Goal: Obtain resource: Obtain resource

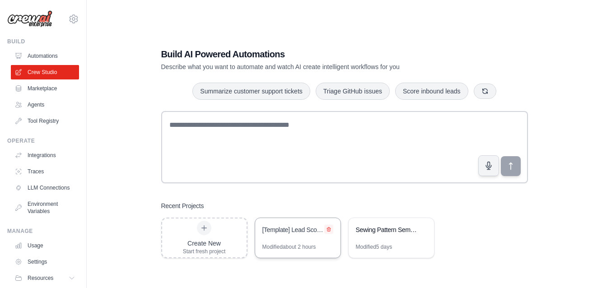
click at [328, 229] on icon at bounding box center [328, 229] width 5 height 5
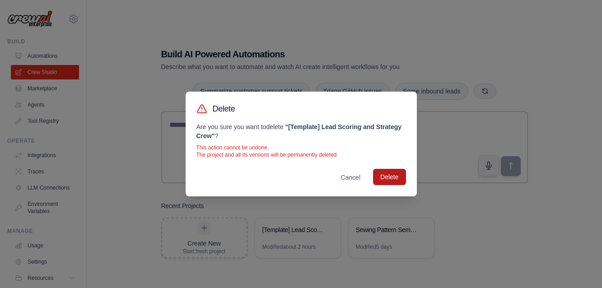
click at [391, 174] on button "Delete" at bounding box center [389, 177] width 33 height 16
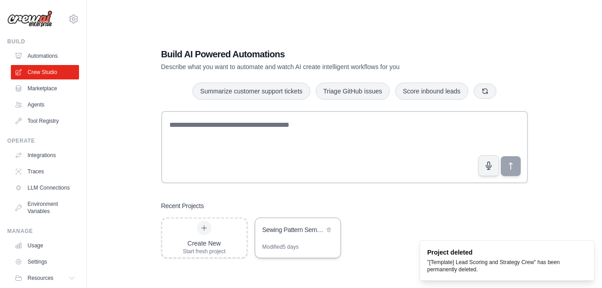
click at [287, 231] on div "Sewing Pattern Semantic Search Engine" at bounding box center [293, 229] width 62 height 9
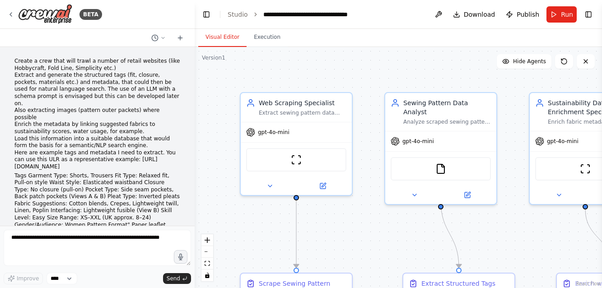
scroll to position [8616, 0]
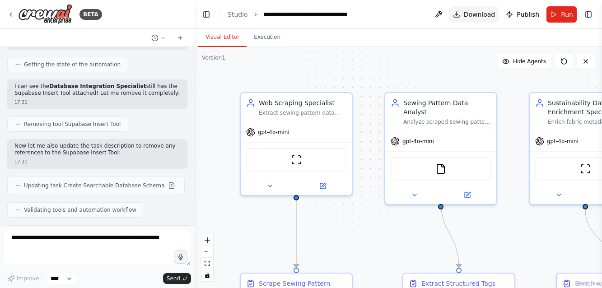
click at [481, 17] on span "Download" at bounding box center [480, 14] width 32 height 9
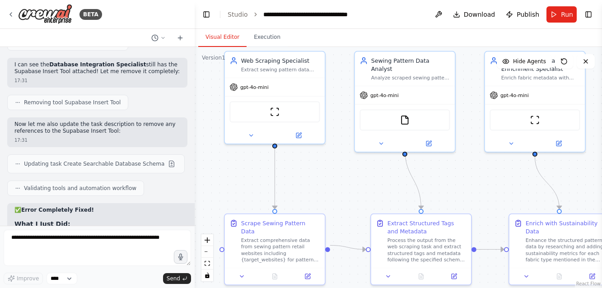
drag, startPoint x: 386, startPoint y: 229, endPoint x: 358, endPoint y: 189, distance: 49.0
click at [358, 189] on div ".deletable-edge-delete-btn { width: 20px; height: 20px; border: 0px solid #ffff…" at bounding box center [398, 167] width 407 height 241
click at [560, 13] on button "Run" at bounding box center [562, 14] width 30 height 16
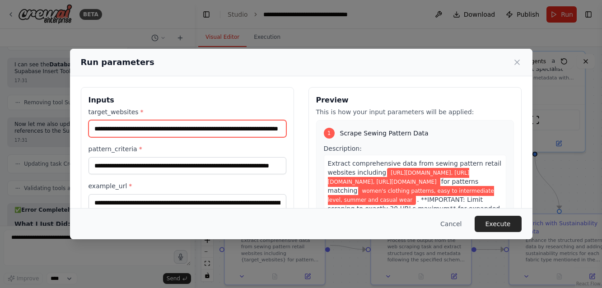
drag, startPoint x: 180, startPoint y: 128, endPoint x: 300, endPoint y: 129, distance: 120.2
click at [300, 129] on div "**********" at bounding box center [301, 194] width 441 height 214
type input "**********"
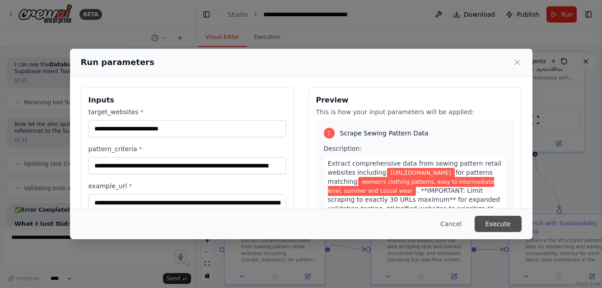
click at [491, 224] on button "Execute" at bounding box center [498, 224] width 47 height 16
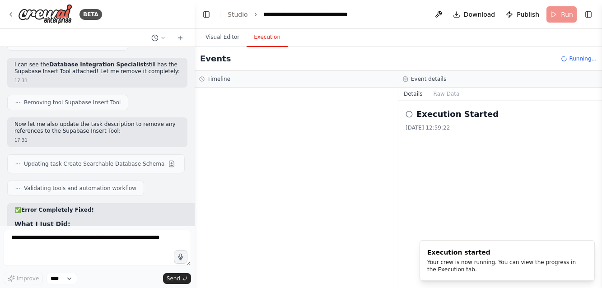
click at [262, 33] on button "Execution" at bounding box center [267, 37] width 41 height 19
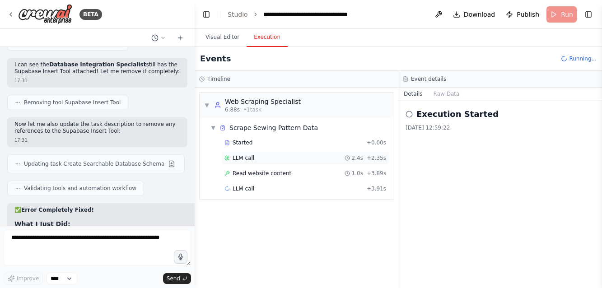
click at [247, 157] on span "LLM call" at bounding box center [244, 158] width 22 height 7
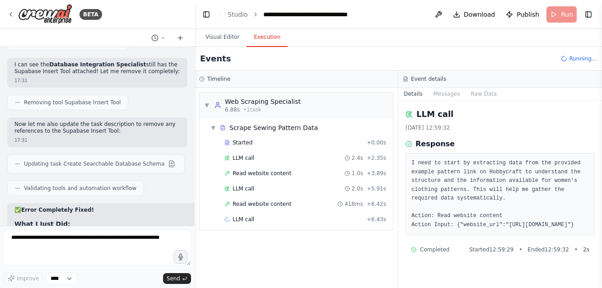
scroll to position [5, 0]
click at [243, 188] on span "LLM call" at bounding box center [244, 188] width 22 height 7
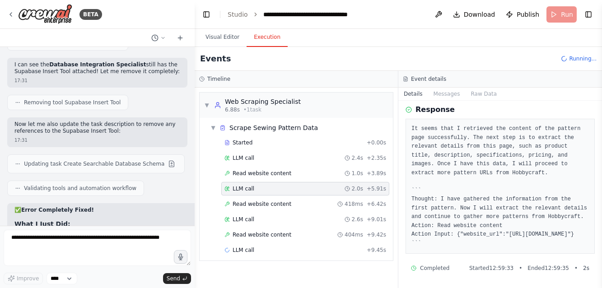
scroll to position [57, 0]
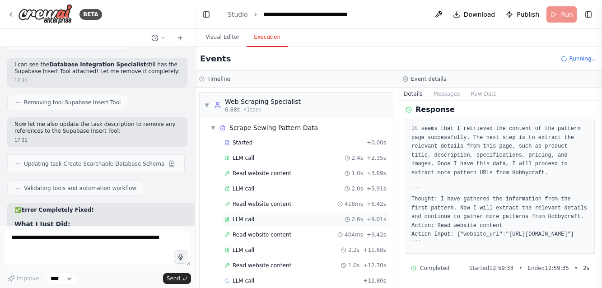
click at [248, 218] on span "LLM call" at bounding box center [244, 219] width 22 height 7
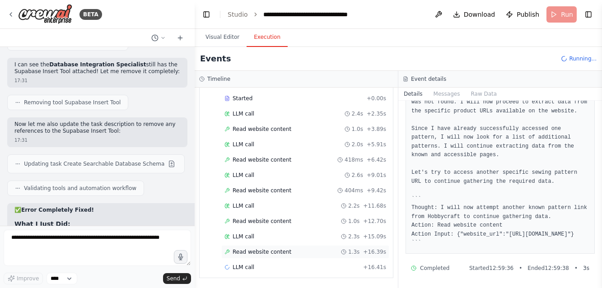
scroll to position [0, 0]
click at [239, 236] on span "LLM call" at bounding box center [244, 236] width 22 height 7
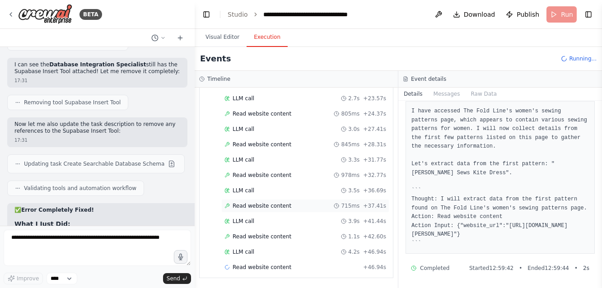
scroll to position [244, 0]
click at [207, 14] on button "Toggle Left Sidebar" at bounding box center [206, 14] width 13 height 13
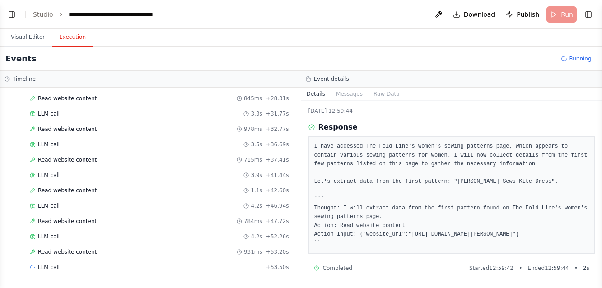
scroll to position [290, 0]
click at [73, 220] on span "Read website content" at bounding box center [67, 221] width 59 height 7
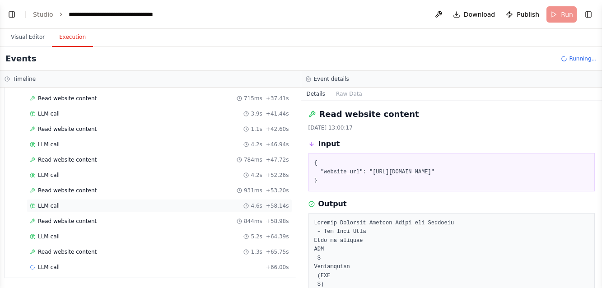
scroll to position [351, 0]
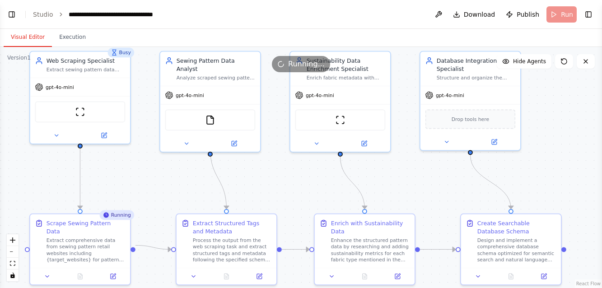
click at [31, 40] on button "Visual Editor" at bounding box center [28, 37] width 48 height 19
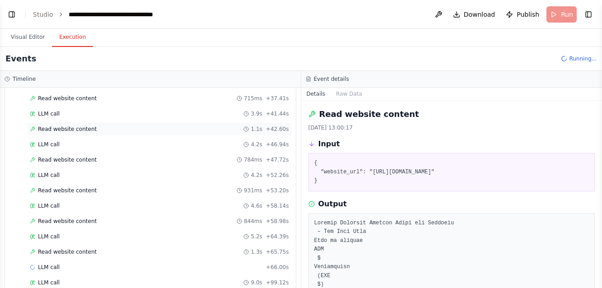
drag, startPoint x: 68, startPoint y: 39, endPoint x: 136, endPoint y: 131, distance: 113.7
click at [68, 39] on button "Execution" at bounding box center [72, 37] width 41 height 19
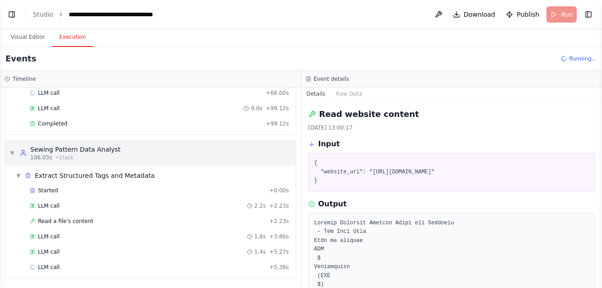
scroll to position [0, 0]
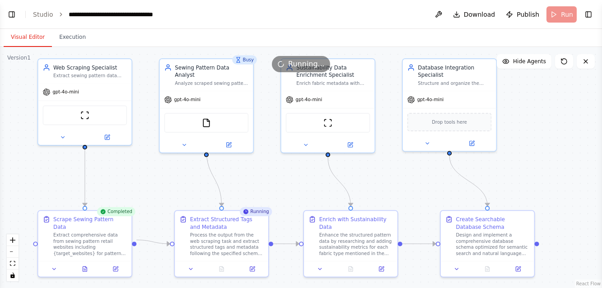
click at [33, 33] on button "Visual Editor" at bounding box center [28, 37] width 48 height 19
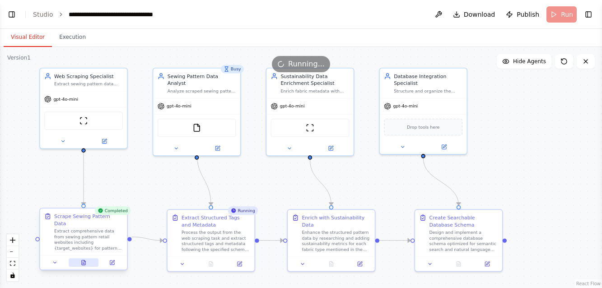
click at [85, 260] on icon at bounding box center [84, 262] width 4 height 5
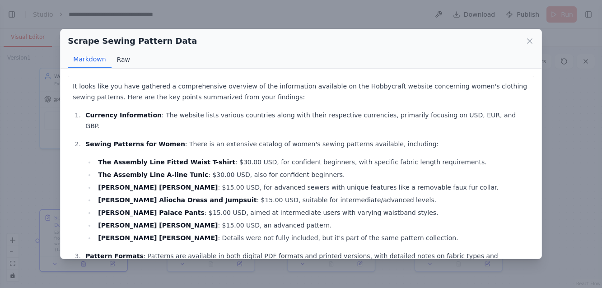
click at [124, 58] on button "Raw" at bounding box center [124, 59] width 24 height 17
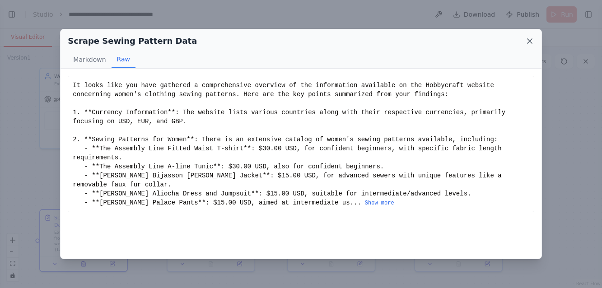
click at [529, 42] on icon at bounding box center [529, 41] width 9 height 9
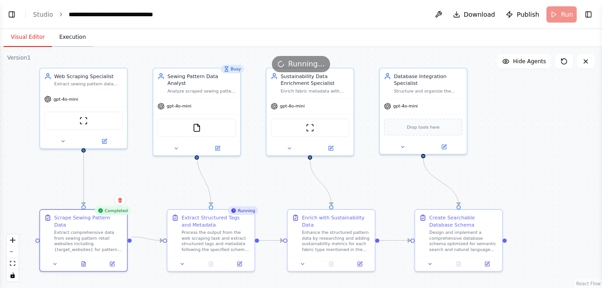
click at [70, 41] on button "Execution" at bounding box center [72, 37] width 41 height 19
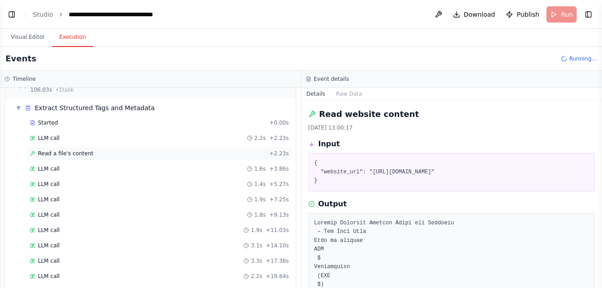
scroll to position [594, 0]
click at [48, 121] on span "Started" at bounding box center [48, 122] width 20 height 7
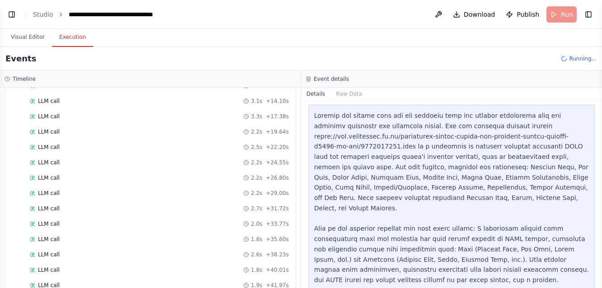
scroll to position [758, 0]
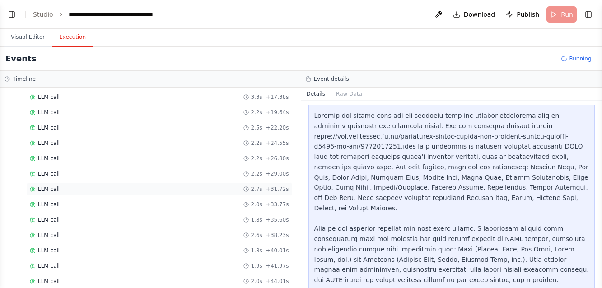
click at [43, 190] on span "LLM call" at bounding box center [49, 189] width 22 height 7
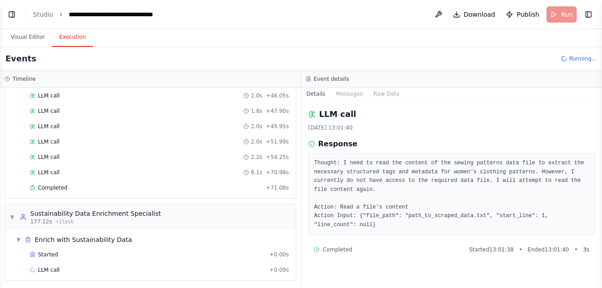
scroll to position [959, 0]
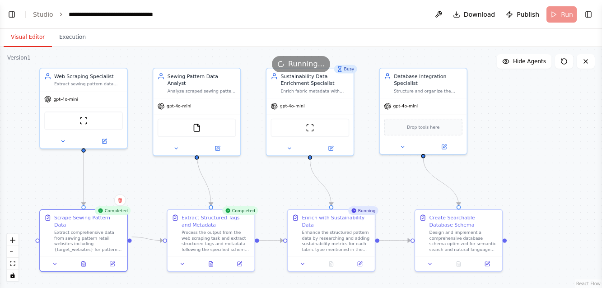
click at [31, 35] on button "Visual Editor" at bounding box center [28, 37] width 48 height 19
click at [214, 263] on button at bounding box center [211, 262] width 30 height 9
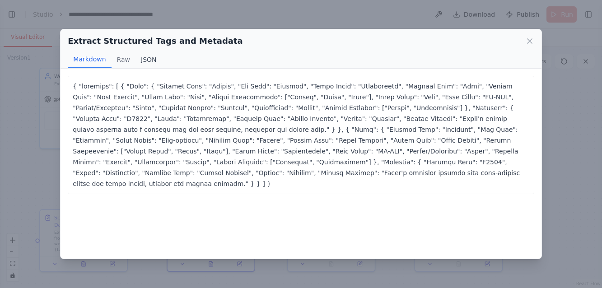
click at [150, 59] on button "JSON" at bounding box center [149, 59] width 27 height 17
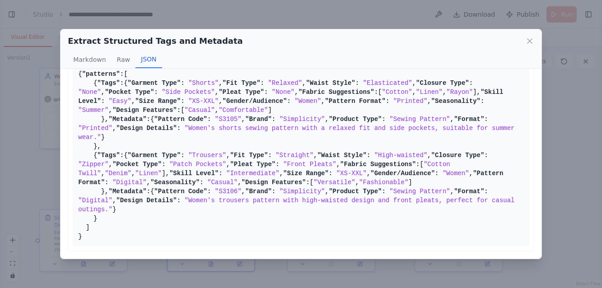
scroll to position [385, 0]
click at [535, 39] on div "Extract Structured Tags and Metadata Markdown Raw JSON" at bounding box center [301, 48] width 481 height 39
click at [532, 39] on icon at bounding box center [530, 41] width 5 height 5
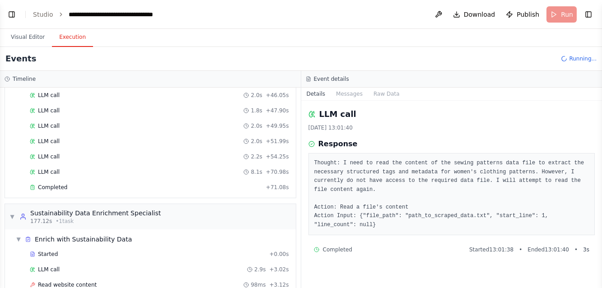
click at [75, 38] on button "Execution" at bounding box center [72, 37] width 41 height 19
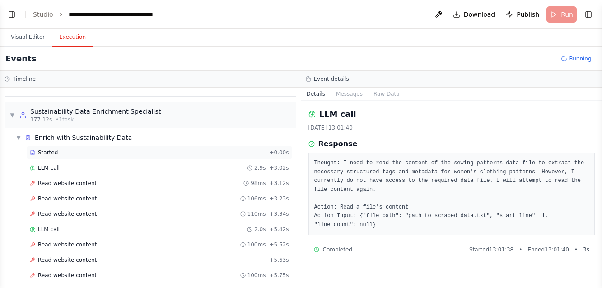
scroll to position [1061, 0]
click at [51, 154] on span "Started" at bounding box center [48, 152] width 20 height 7
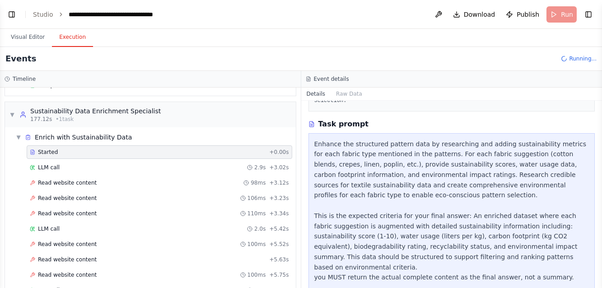
scroll to position [112, 0]
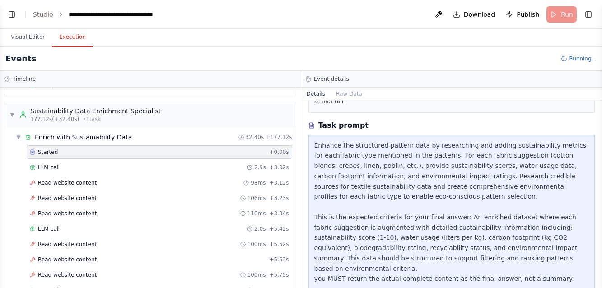
click at [312, 126] on icon at bounding box center [312, 125] width 6 height 6
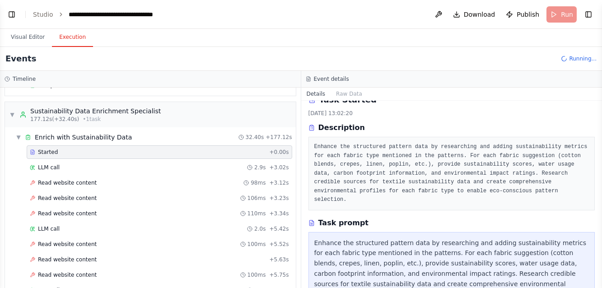
scroll to position [13, 0]
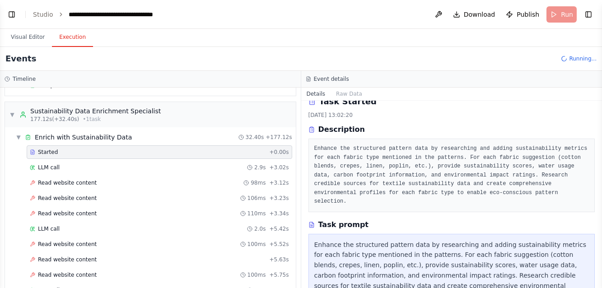
click at [312, 131] on icon at bounding box center [312, 129] width 6 height 6
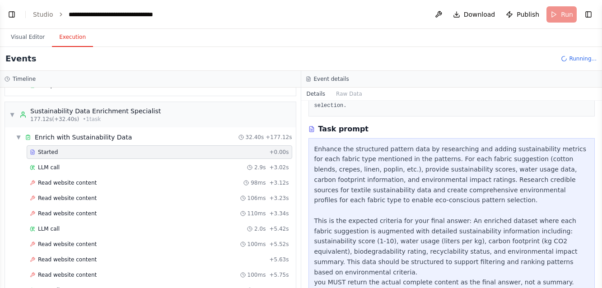
scroll to position [0, 0]
click at [54, 168] on span "LLM call" at bounding box center [49, 167] width 22 height 7
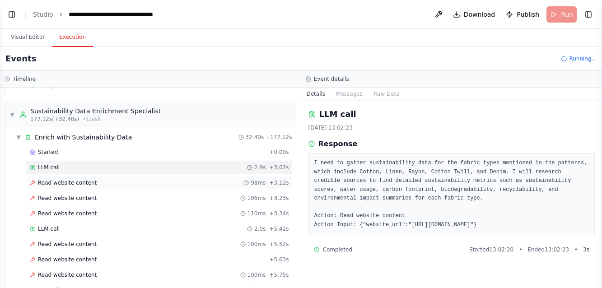
click at [59, 182] on span "Read website content" at bounding box center [67, 182] width 59 height 7
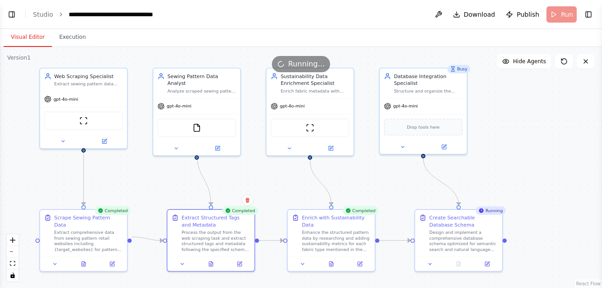
click at [28, 41] on button "Visual Editor" at bounding box center [28, 37] width 48 height 19
click at [329, 264] on icon at bounding box center [331, 262] width 4 height 5
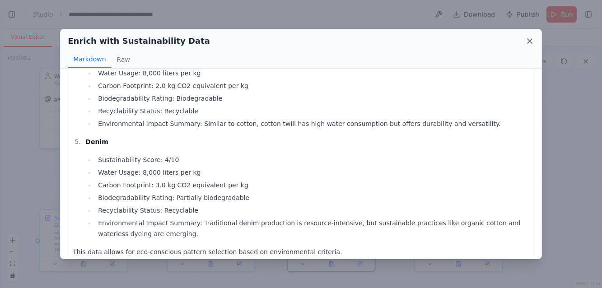
click at [529, 37] on icon at bounding box center [529, 41] width 9 height 9
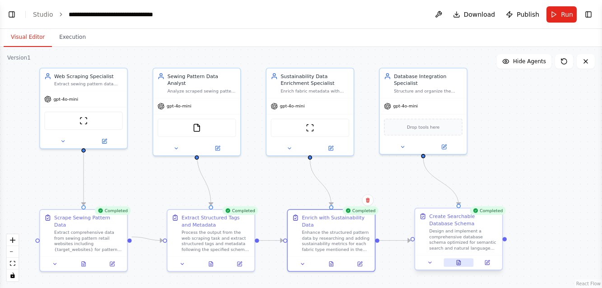
click at [459, 263] on icon at bounding box center [459, 263] width 2 height 0
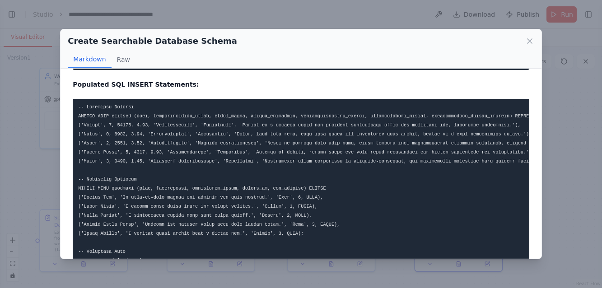
scroll to position [1163, 0]
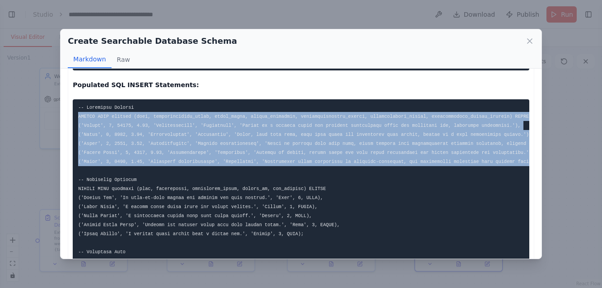
drag, startPoint x: 135, startPoint y: 160, endPoint x: 65, endPoint y: 109, distance: 86.7
click at [65, 109] on div "Database Schema Specification Tables/Collections Definitions: Patterns Table Na…" at bounding box center [301, 164] width 481 height 190
copy code "INSERT INTO fabrics (name, sustainability_score, water_usage, carbon_footprint,…"
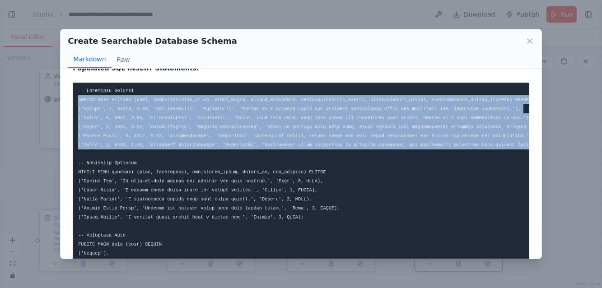
scroll to position [1183, 0]
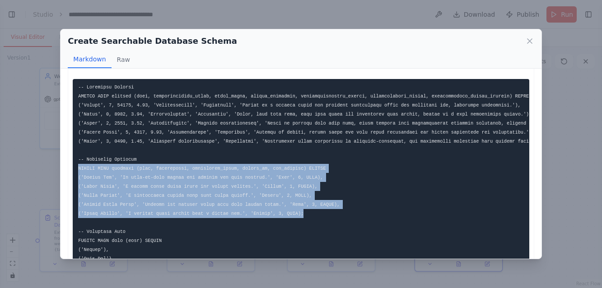
drag, startPoint x: 313, startPoint y: 206, endPoint x: 76, endPoint y: 160, distance: 241.2
click at [76, 160] on pre at bounding box center [301, 286] width 456 height 414
copy code "INSERT INTO patterns (name, description, difficulty_level, fabric_id, has_pocke…"
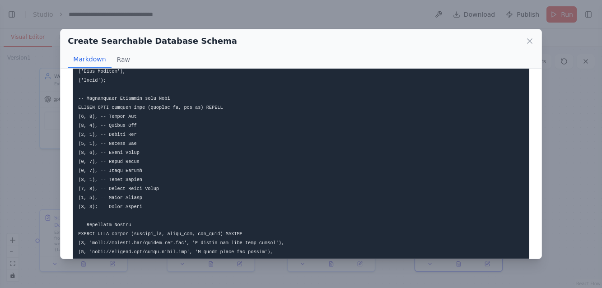
scroll to position [1387, 0]
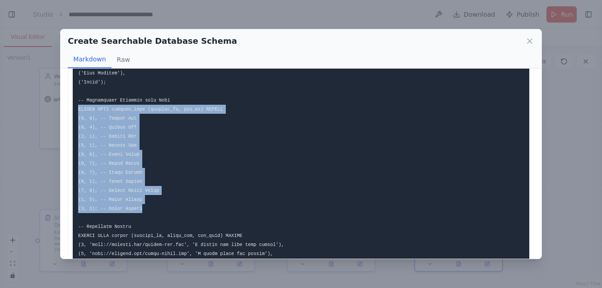
drag, startPoint x: 150, startPoint y: 202, endPoint x: 77, endPoint y: 101, distance: 124.3
click at [77, 101] on pre at bounding box center [301, 82] width 456 height 414
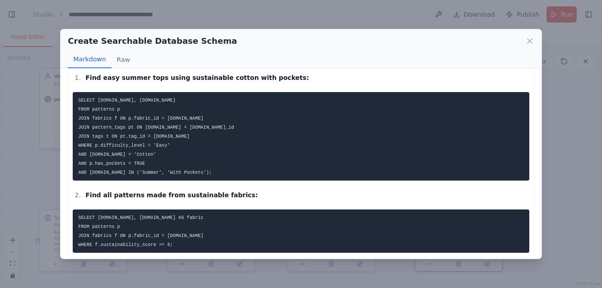
scroll to position [1632, 0]
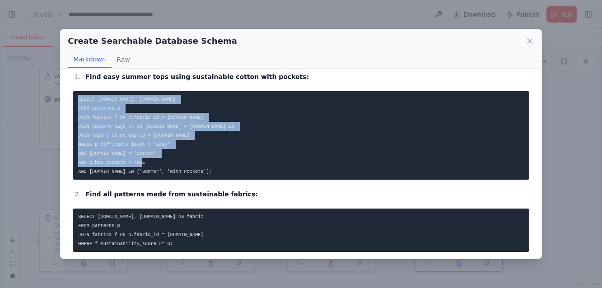
drag, startPoint x: 203, startPoint y: 164, endPoint x: 68, endPoint y: 90, distance: 154.3
copy code "SELECT p.name, p.description FROM patterns p JOIN fabrics f ON p.fabric_id = f.…"
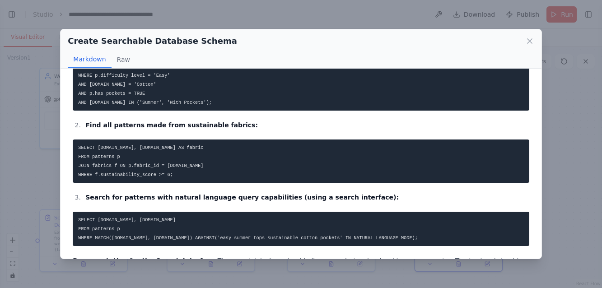
scroll to position [1701, 0]
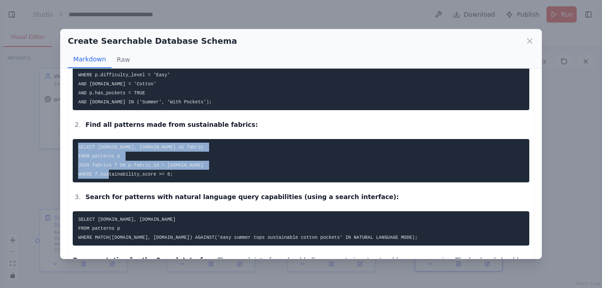
drag, startPoint x: 188, startPoint y: 165, endPoint x: 65, endPoint y: 134, distance: 127.3
click at [65, 134] on div "Database Schema Specification Tables/Collections Definitions: Patterns Table Na…" at bounding box center [301, 164] width 481 height 190
copy code "SELECT p.name, f.name AS fabric FROM patterns p JOIN fabrics f ON p.fabric_id =…"
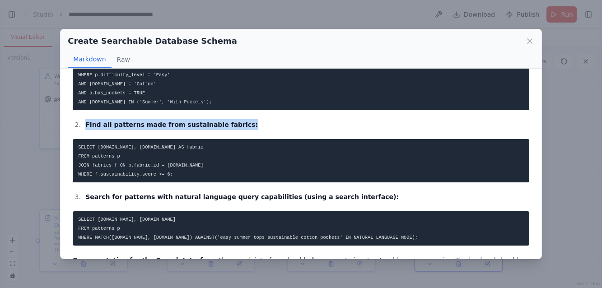
drag, startPoint x: 238, startPoint y: 117, endPoint x: 86, endPoint y: 114, distance: 151.8
click at [86, 119] on li "Find all patterns made from sustainable fabrics:" at bounding box center [306, 124] width 446 height 11
copy strong "Find all patterns made from sustainable fabrics:"
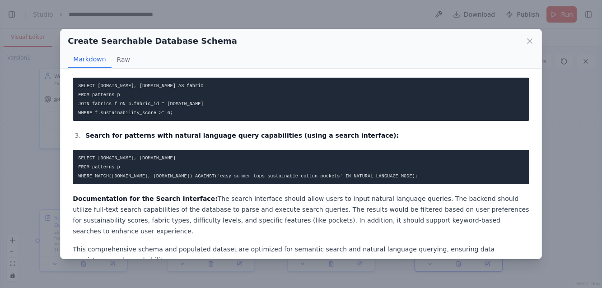
scroll to position [1762, 0]
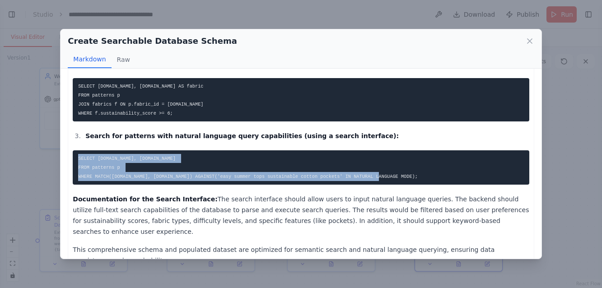
drag, startPoint x: 417, startPoint y: 166, endPoint x: 67, endPoint y: 145, distance: 350.3
click at [67, 145] on div "Database Schema Specification Tables/Collections Definitions: Patterns Table Na…" at bounding box center [301, 164] width 481 height 190
copy code "SELECT p.name, p.description FROM patterns p WHERE MATCH(p.name, p.description)…"
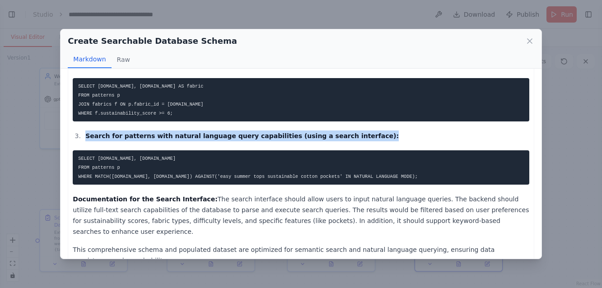
drag, startPoint x: 354, startPoint y: 127, endPoint x: 79, endPoint y: 130, distance: 275.6
click at [83, 131] on li "Search for patterns with natural language query capabilities (using a search in…" at bounding box center [306, 136] width 446 height 11
copy strong "Search for patterns with natural language query capabilities (using a search in…"
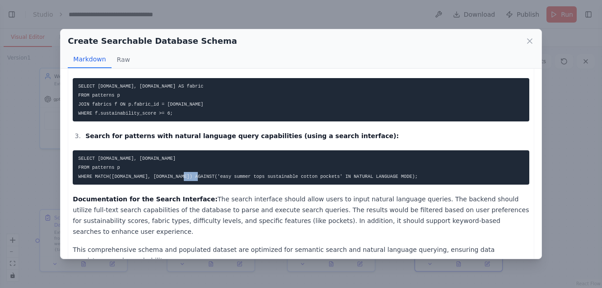
drag, startPoint x: 207, startPoint y: 167, endPoint x: 222, endPoint y: 168, distance: 15.0
click at [222, 168] on code "SELECT p.name, p.description FROM patterns p WHERE MATCH(p.name, p.description)…" at bounding box center [248, 167] width 340 height 23
drag, startPoint x: 206, startPoint y: 168, endPoint x: 328, endPoint y: 169, distance: 122.9
click at [328, 169] on code "SELECT p.name, p.description FROM patterns p WHERE MATCH(p.name, p.description)…" at bounding box center [248, 167] width 340 height 23
copy code "easy summer tops sustainable cotton pockets"
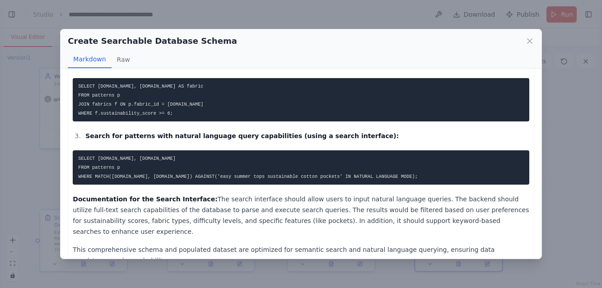
click at [469, 3] on div "Create Searchable Database Schema Markdown Raw Database Schema Specification Ta…" at bounding box center [301, 144] width 602 height 288
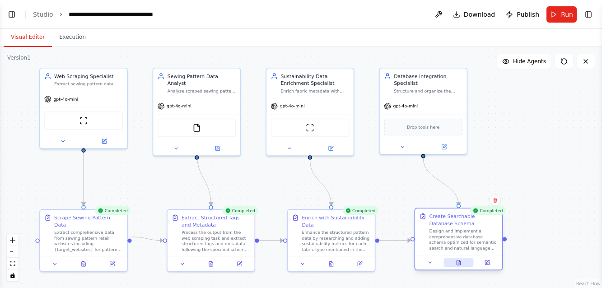
click at [456, 262] on icon at bounding box center [459, 263] width 6 height 6
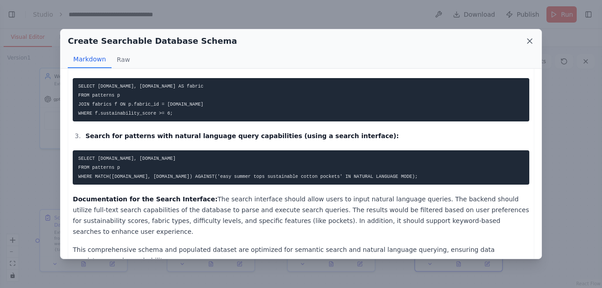
click at [529, 37] on icon at bounding box center [529, 41] width 9 height 9
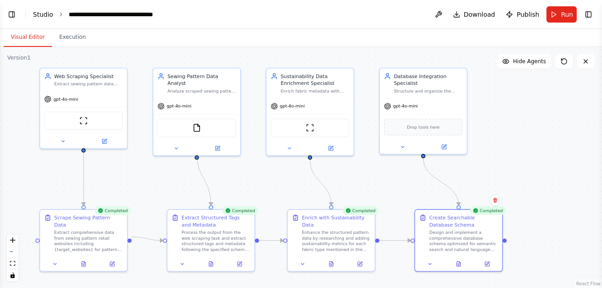
click at [42, 11] on link "Studio" at bounding box center [43, 14] width 20 height 7
